Goal: Information Seeking & Learning: Check status

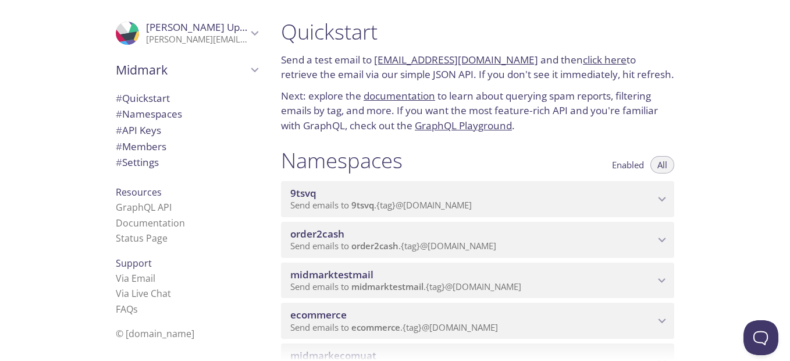
scroll to position [116, 0]
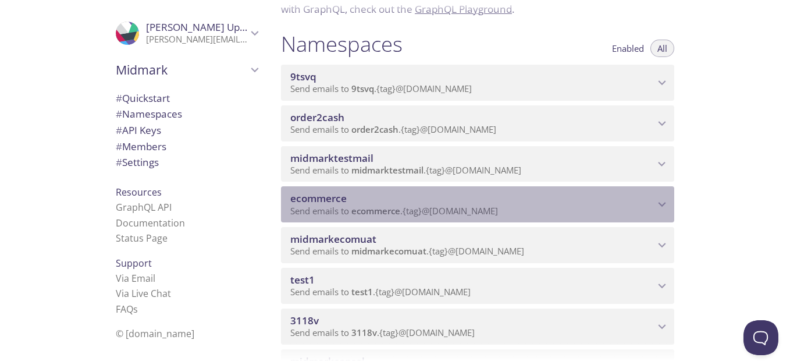
click at [657, 201] on icon "ecommerce namespace" at bounding box center [661, 204] width 15 height 15
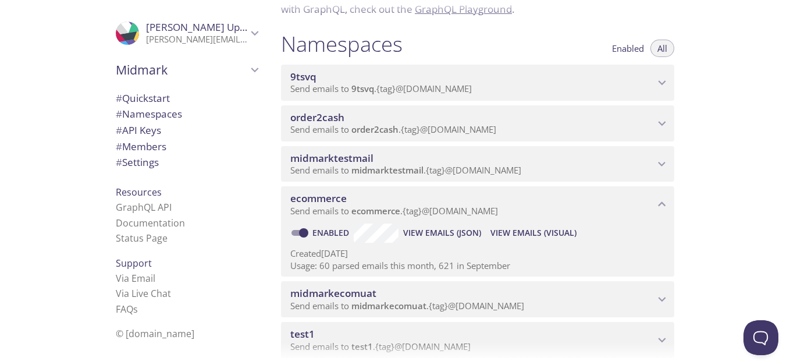
click at [527, 232] on span "View Emails (Visual)" at bounding box center [533, 233] width 86 height 14
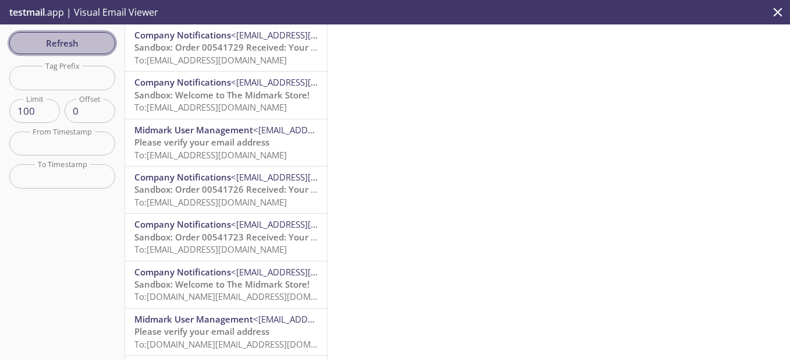
click at [104, 40] on span "Refresh" at bounding box center [62, 42] width 87 height 15
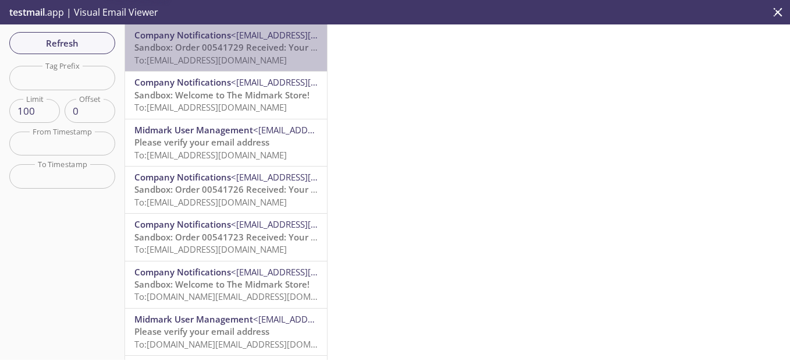
click at [226, 57] on span "To: [EMAIL_ADDRESS][DOMAIN_NAME]" at bounding box center [210, 60] width 152 height 12
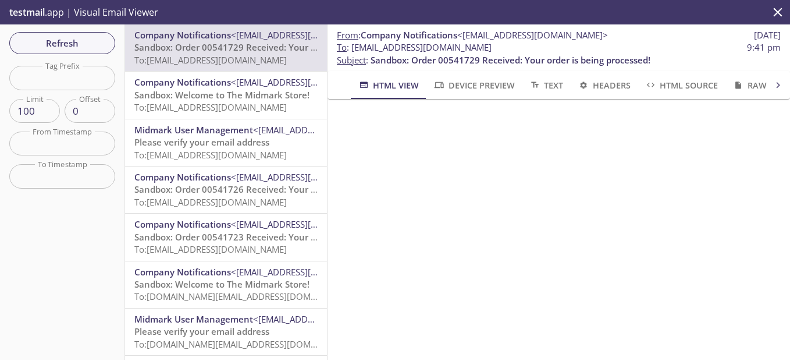
click at [183, 97] on span "Sandbox: Welcome to The Midmark Store!" at bounding box center [221, 95] width 175 height 12
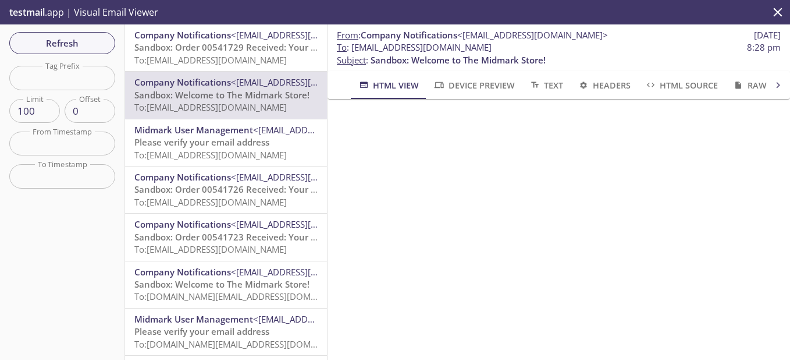
scroll to position [256, 0]
